Goal: Check status

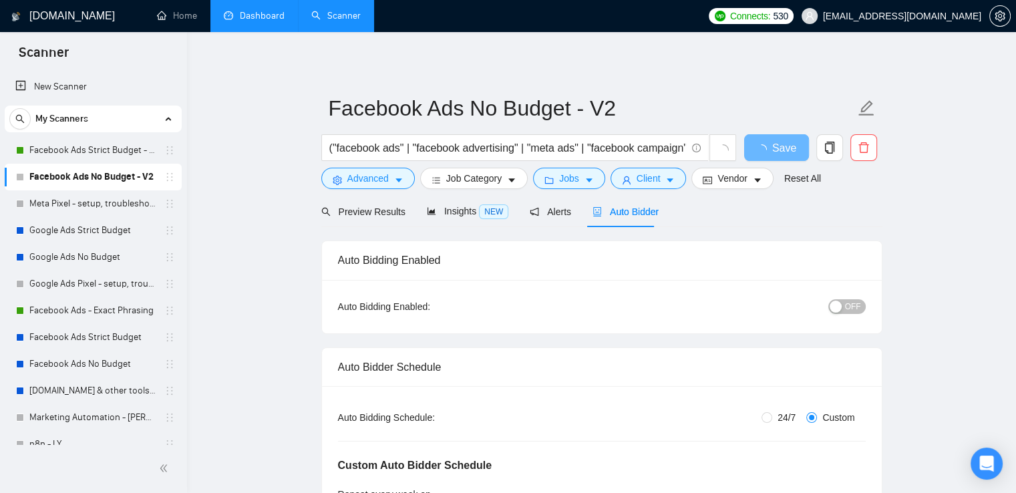
click at [247, 16] on link "Dashboard" at bounding box center [254, 15] width 61 height 11
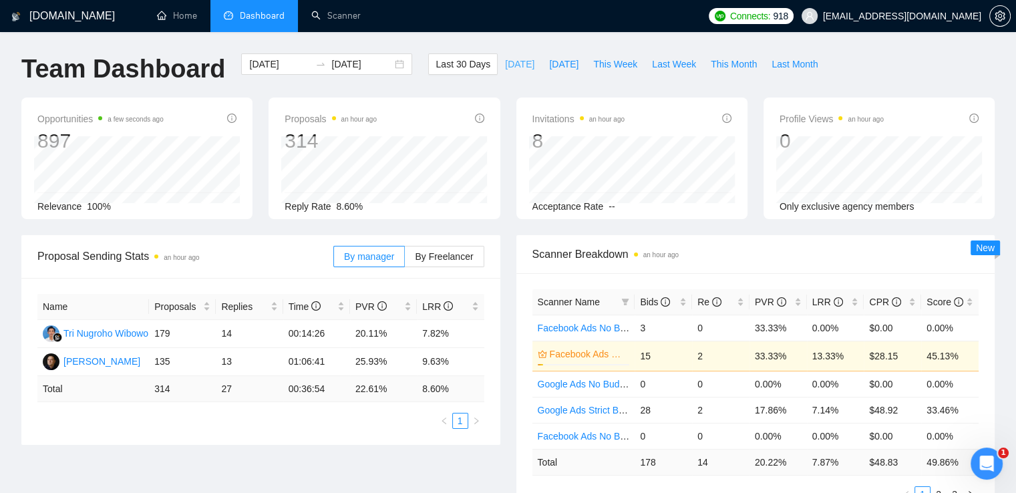
click at [505, 66] on span "[DATE]" at bounding box center [519, 64] width 29 height 15
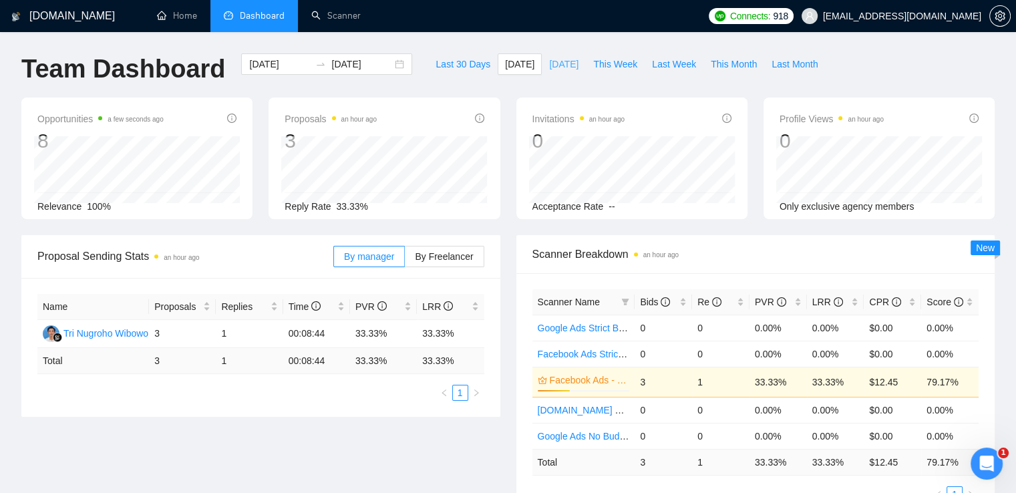
click at [549, 63] on span "[DATE]" at bounding box center [563, 64] width 29 height 15
type input "[DATE]"
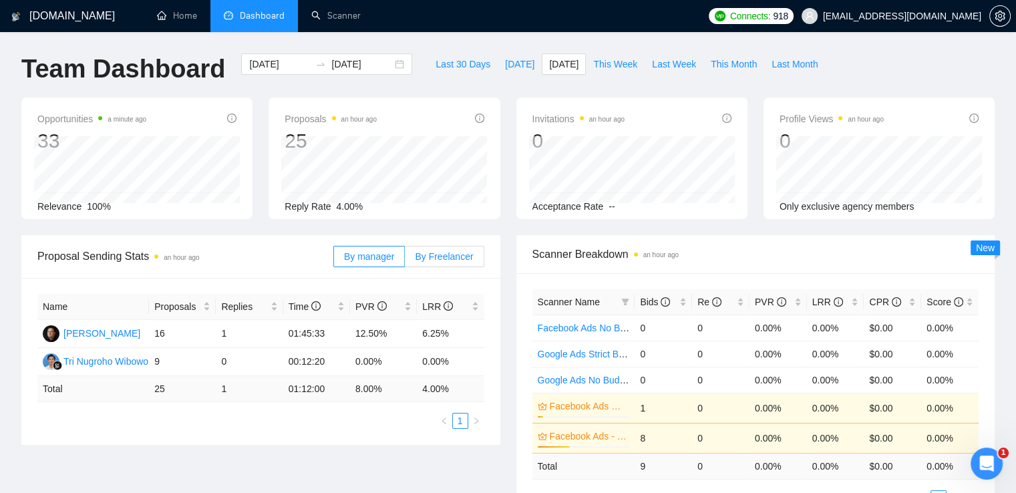
click at [445, 262] on span "By Freelancer" at bounding box center [444, 256] width 58 height 11
click at [405, 260] on input "By Freelancer" at bounding box center [405, 260] width 0 height 0
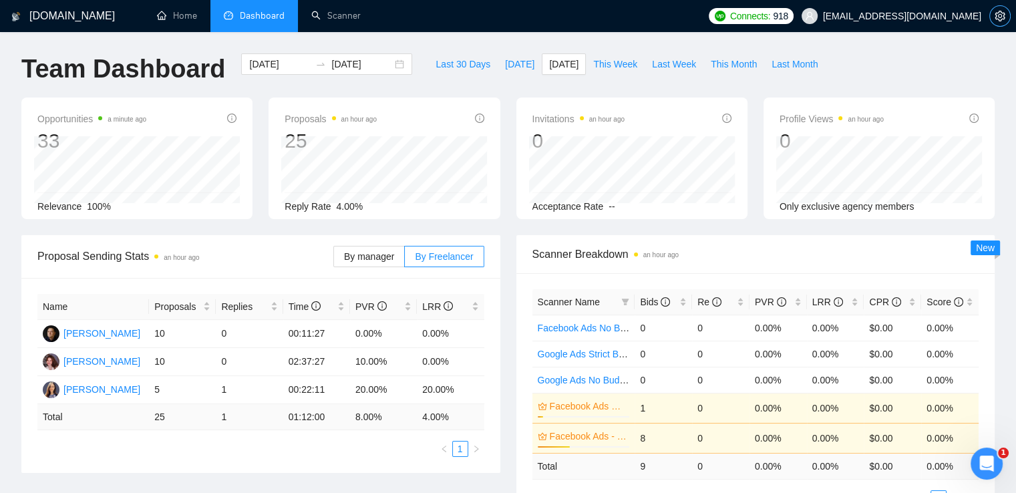
click at [1002, 16] on icon "setting" at bounding box center [999, 16] width 11 height 11
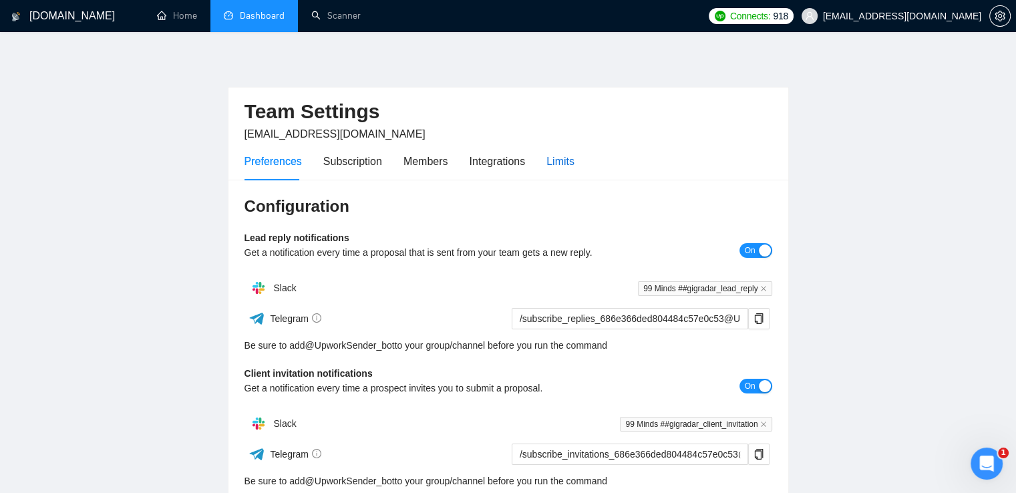
click at [564, 157] on div "Limits" at bounding box center [560, 161] width 28 height 17
